Goal: Information Seeking & Learning: Learn about a topic

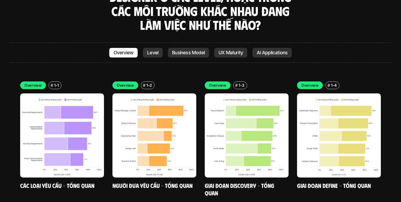
scroll to position [1490, 0]
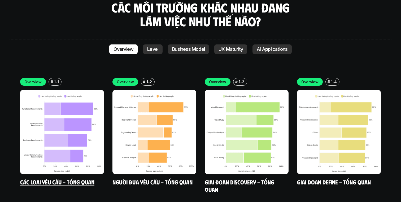
click at [44, 121] on img at bounding box center [62, 132] width 84 height 84
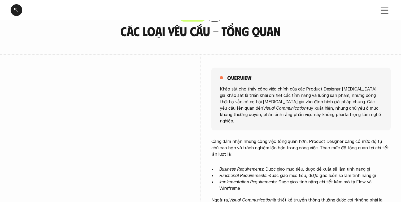
scroll to position [19, 0]
click at [18, 7] on div at bounding box center [17, 10] width 12 height 12
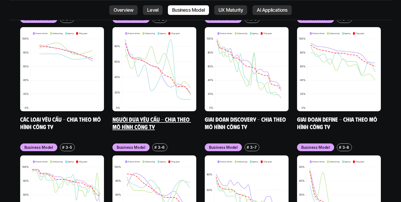
scroll to position [2192, 0]
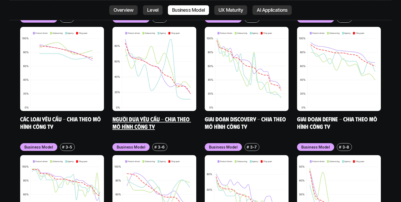
click at [149, 115] on link "Người đưa yêu cầu - Chia theo mô hình công ty" at bounding box center [152, 122] width 79 height 15
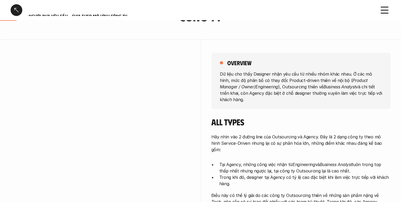
scroll to position [77, 0]
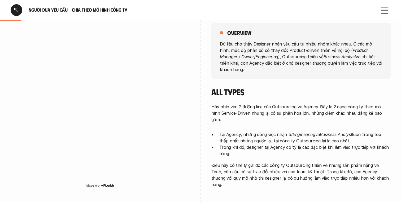
click at [286, 8] on h6 "Người đưa yêu cầu - Chia theo mô hình công ty" at bounding box center [201, 10] width 344 height 6
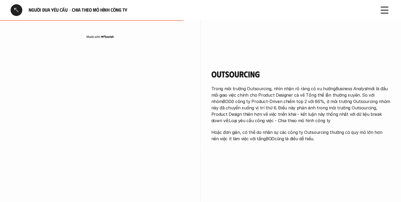
scroll to position [419, 0]
click at [302, 112] on p "Trong môi trường Outsourcing, nhìn nhận rõ ràng có xu hướng Business Analyst mớ…" at bounding box center [301, 105] width 179 height 38
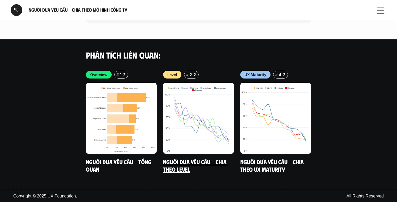
scroll to position [938, 0]
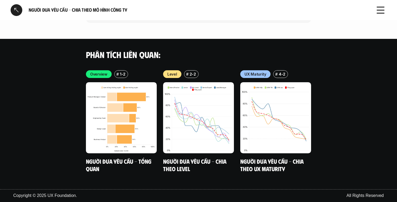
click at [19, 11] on div at bounding box center [17, 10] width 12 height 12
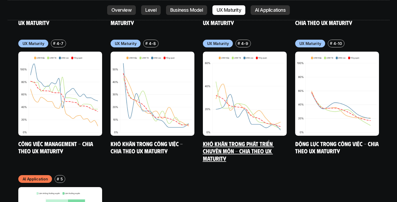
scroll to position [2688, 0]
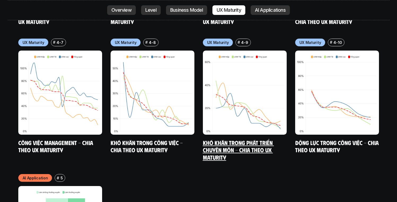
click at [222, 139] on link "Khó khăn trong phát triển chuyên môn - Chia theo UX Maturity" at bounding box center [238, 150] width 71 height 22
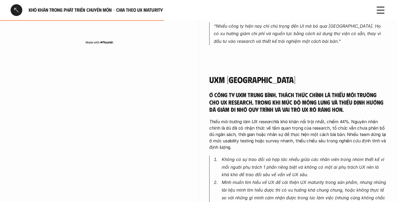
scroll to position [472, 0]
